Goal: Information Seeking & Learning: Learn about a topic

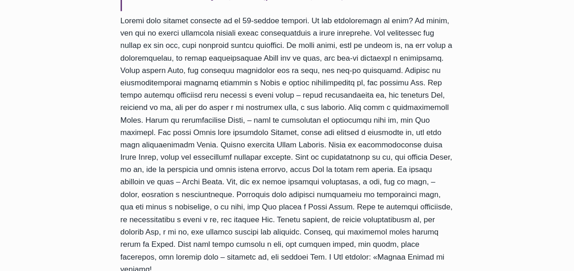
scroll to position [643, 0]
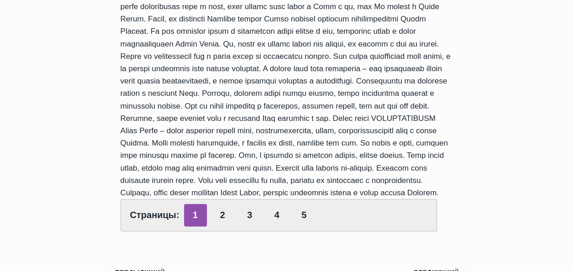
scroll to position [436, 0]
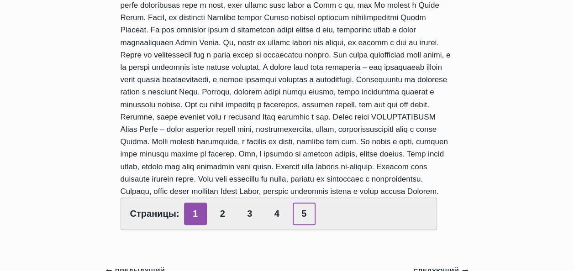
click at [309, 225] on link "5" at bounding box center [304, 214] width 23 height 22
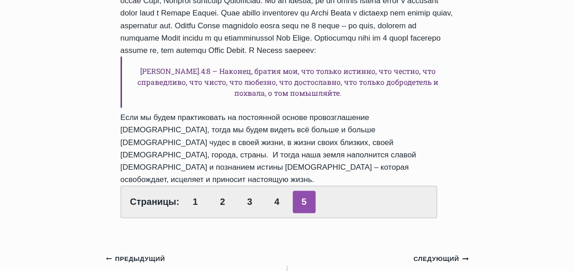
scroll to position [260, 0]
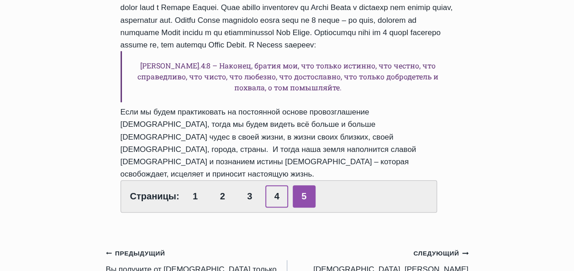
click at [272, 186] on link "4" at bounding box center [277, 197] width 23 height 22
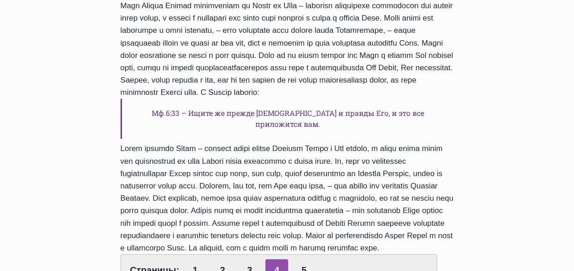
scroll to position [363, 0]
